Goal: Task Accomplishment & Management: Manage account settings

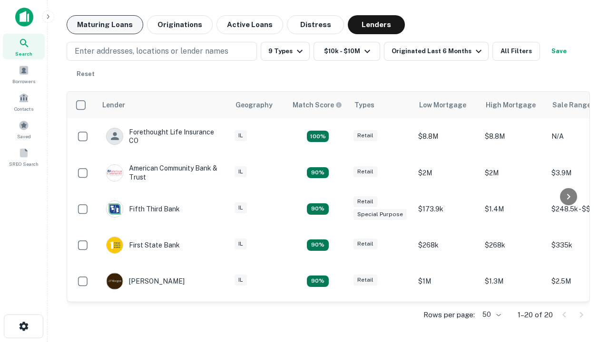
click at [105, 25] on button "Maturing Loans" at bounding box center [105, 24] width 77 height 19
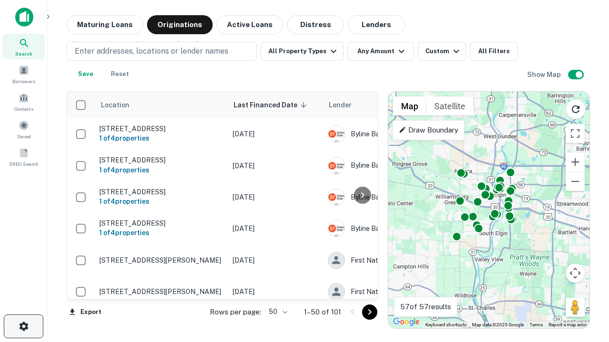
click at [23, 327] on icon "button" at bounding box center [23, 326] width 11 height 11
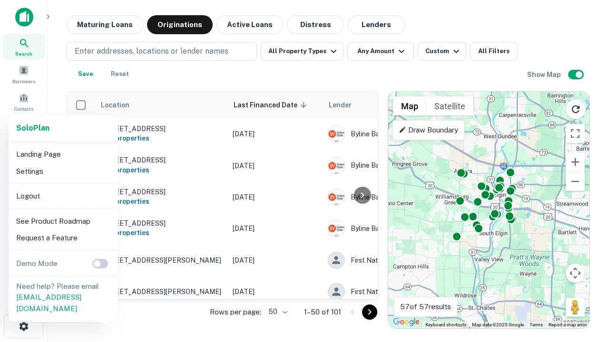
click at [63, 196] on li "Logout" at bounding box center [63, 196] width 102 height 17
